Goal: Use online tool/utility

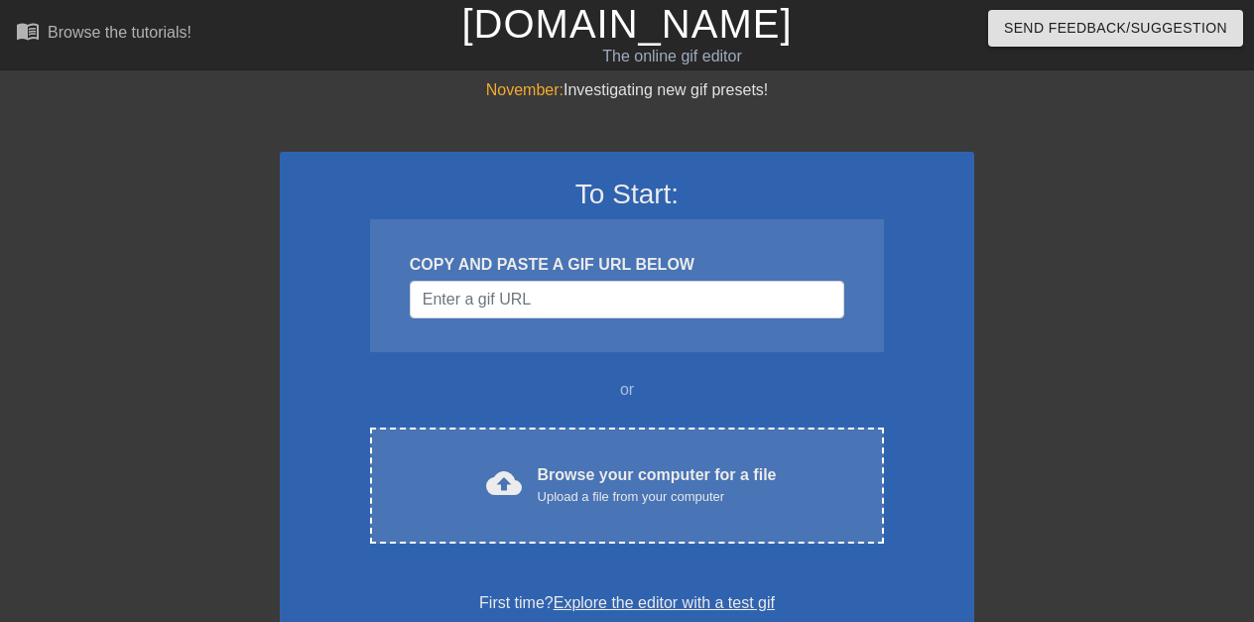
click at [468, 176] on div "To Start: COPY AND PASTE A GIF URL BELOW or cloud_upload Browse your computer f…" at bounding box center [627, 396] width 695 height 489
click at [579, 297] on input "Username" at bounding box center [627, 300] width 435 height 38
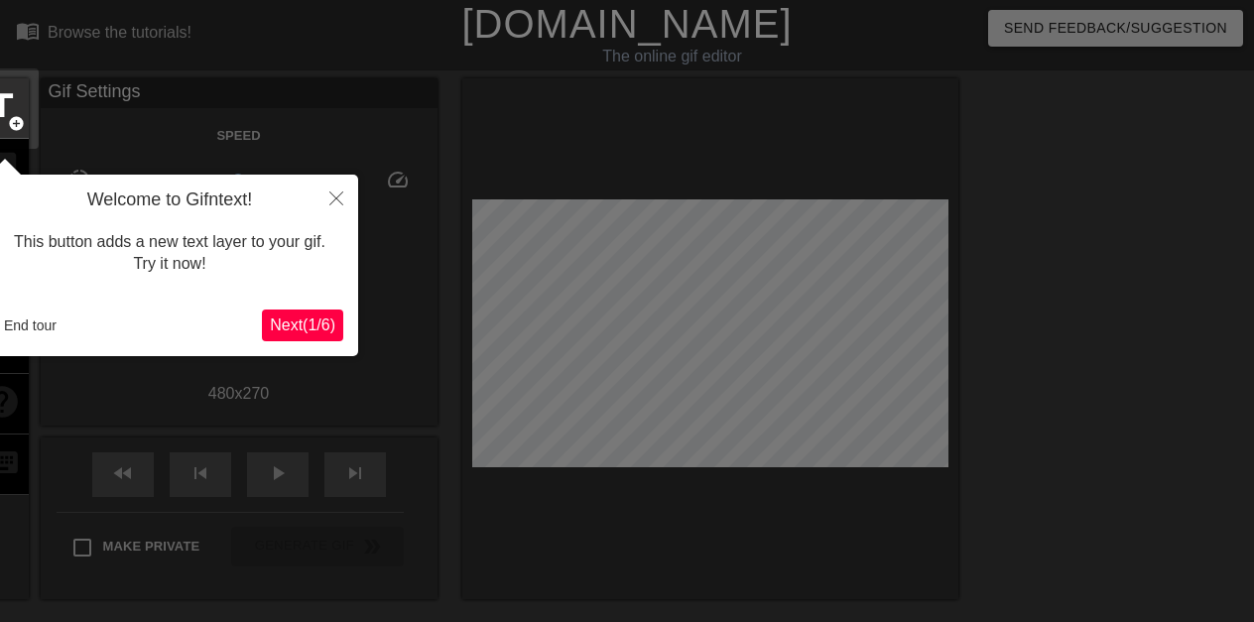
scroll to position [49, 0]
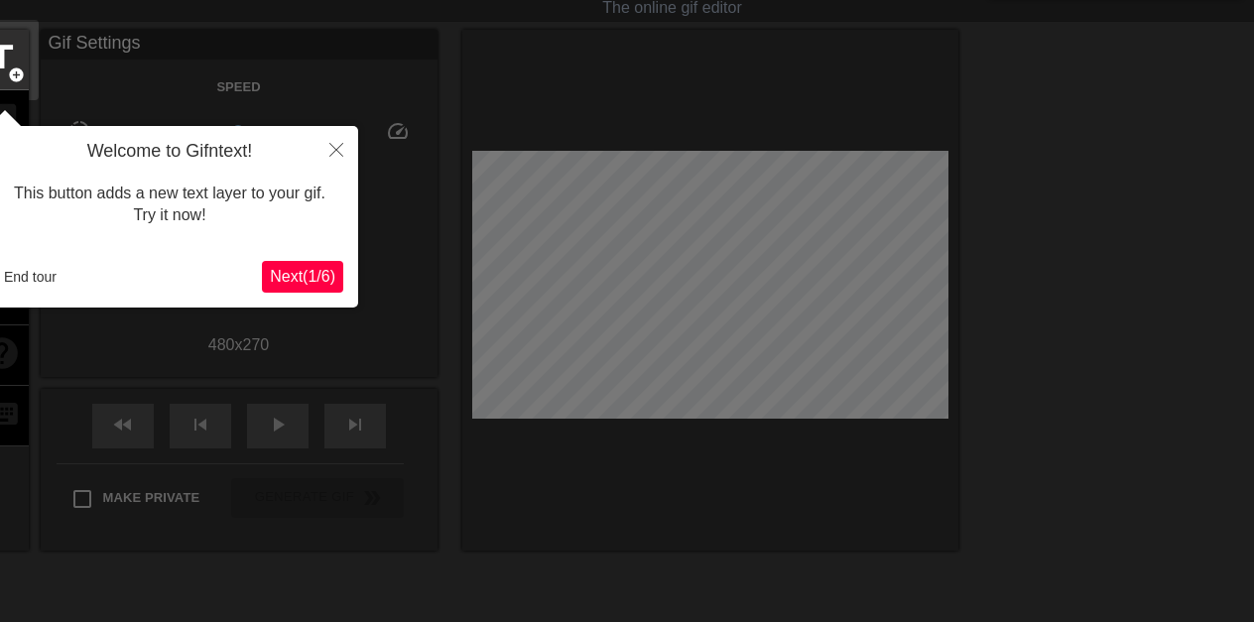
click at [579, 297] on div at bounding box center [627, 400] width 1254 height 899
click at [332, 148] on icon "Close" at bounding box center [336, 150] width 14 height 14
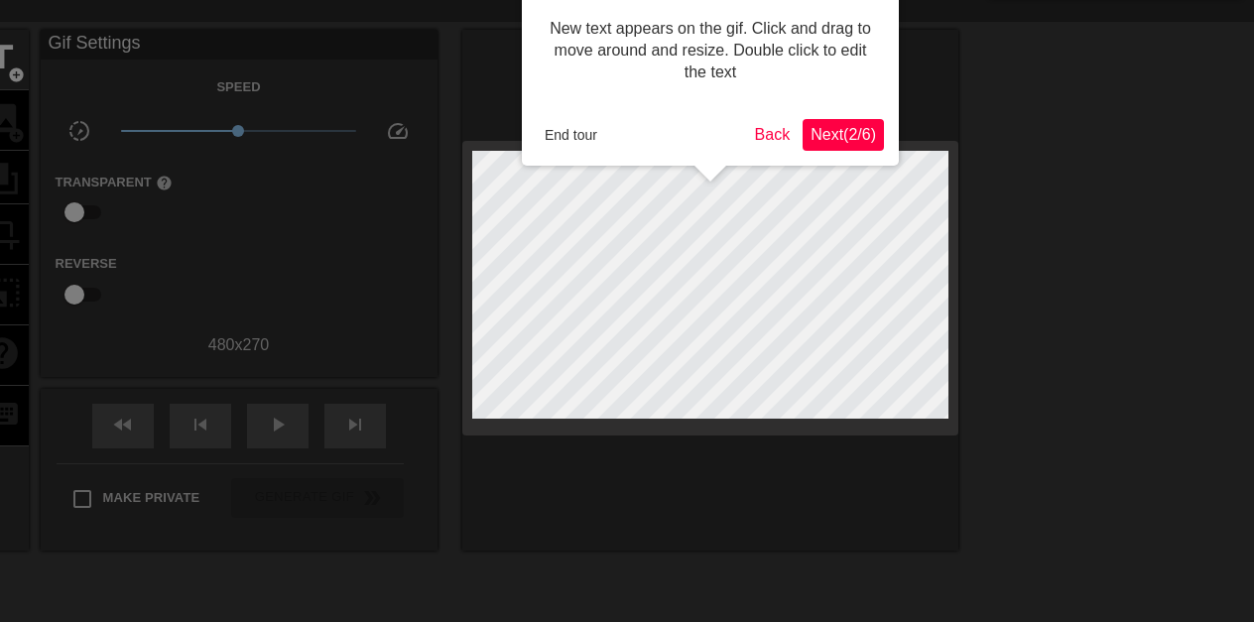
scroll to position [0, 0]
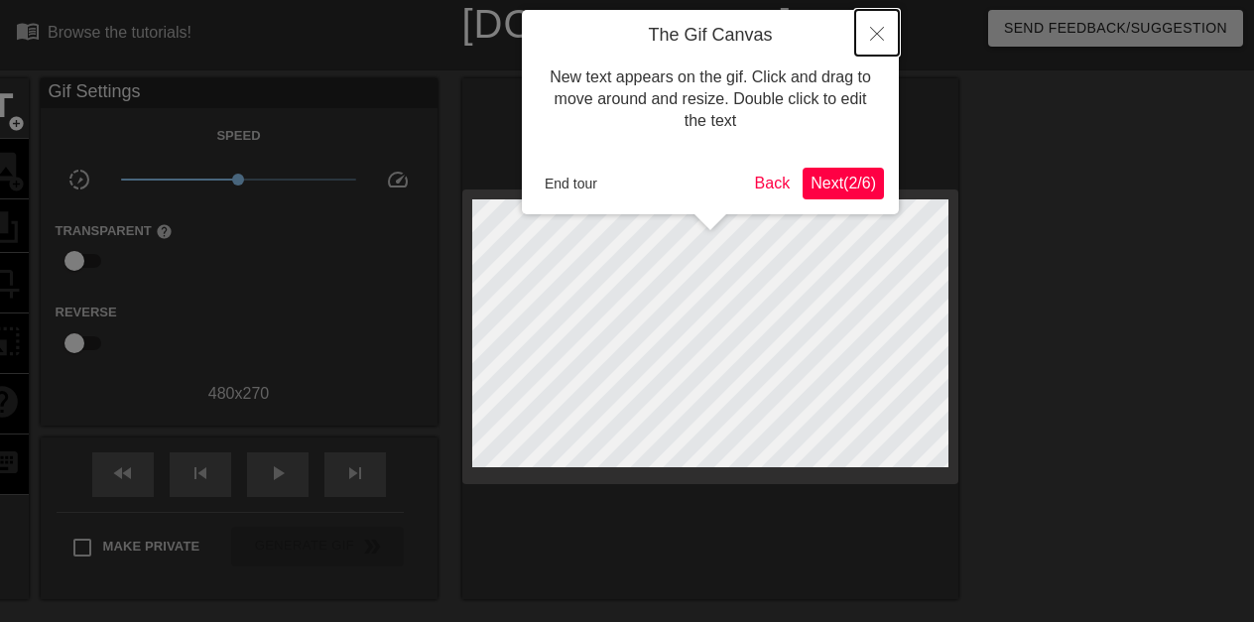
click at [869, 31] on button "Close" at bounding box center [877, 33] width 44 height 46
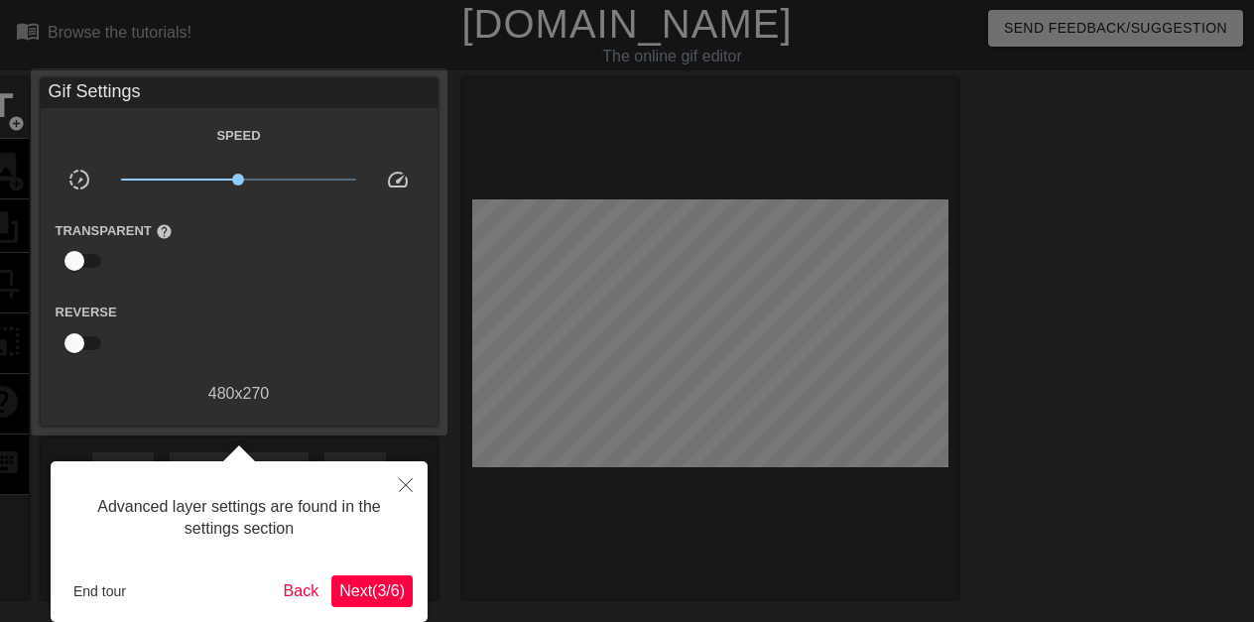
scroll to position [49, 0]
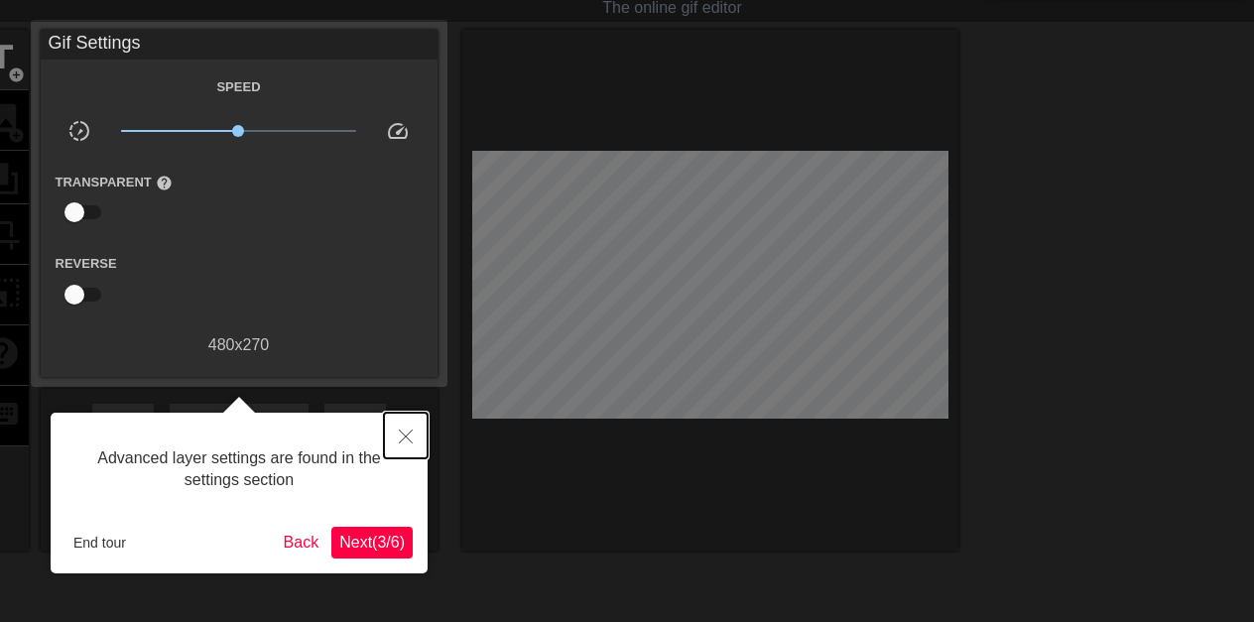
click at [406, 435] on icon "Close" at bounding box center [406, 437] width 14 height 14
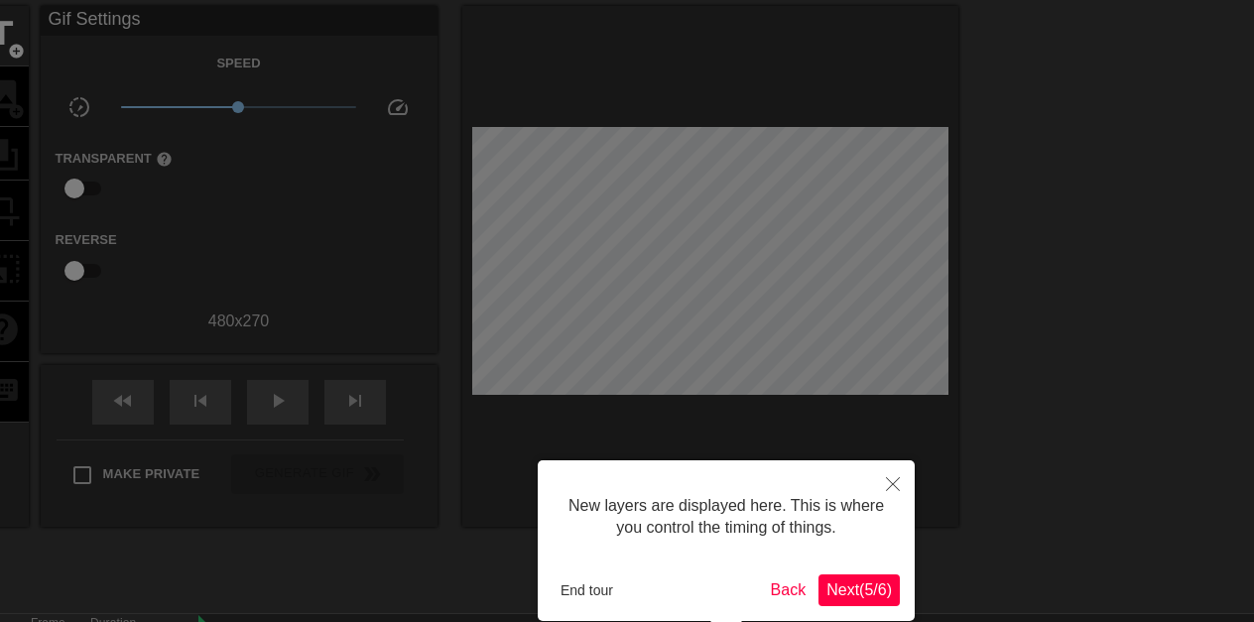
scroll to position [17, 0]
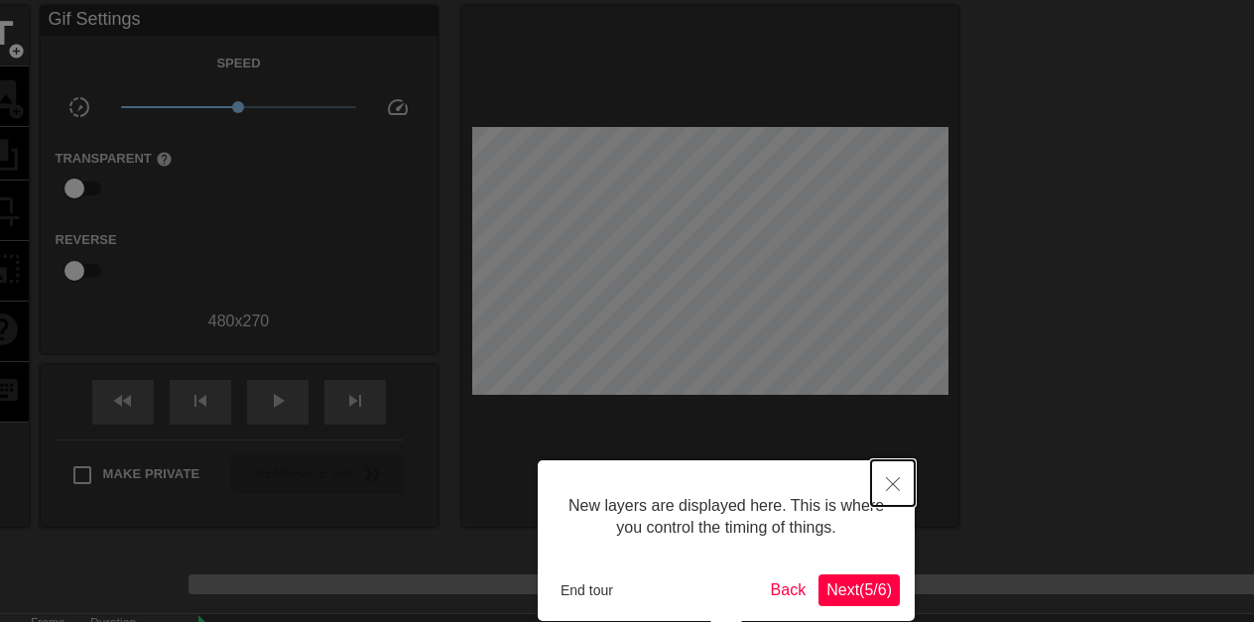
click at [891, 481] on icon "Close" at bounding box center [893, 484] width 14 height 14
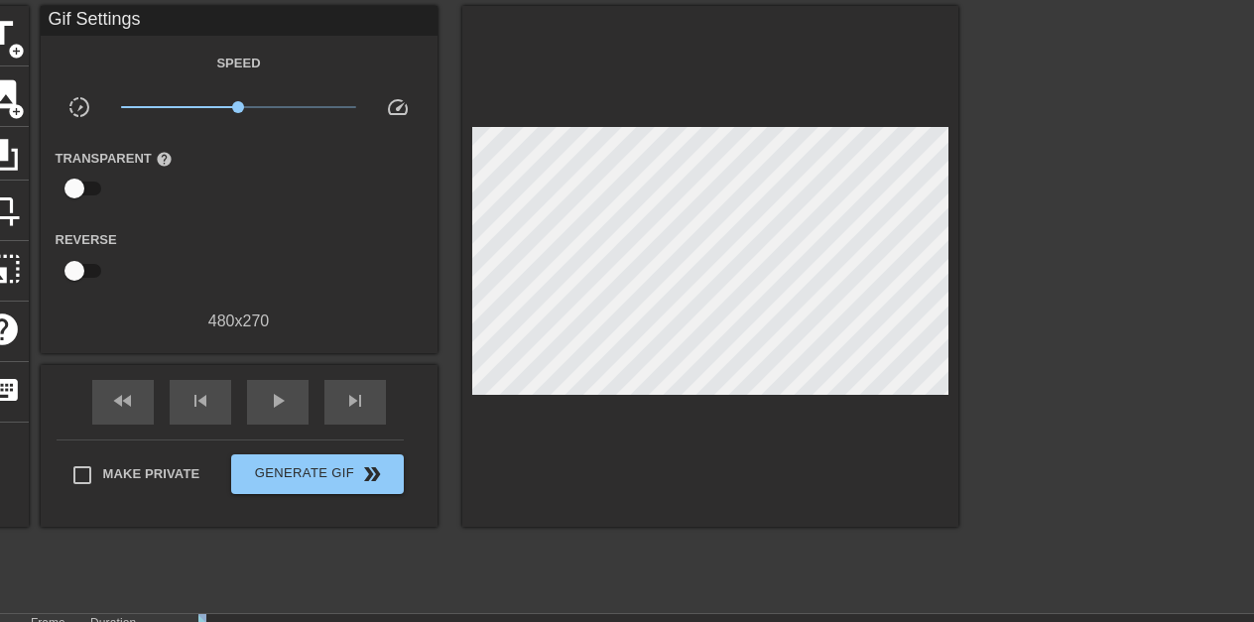
click at [337, 147] on div "Transparent help" at bounding box center [239, 177] width 397 height 63
